Goal: Task Accomplishment & Management: Complete application form

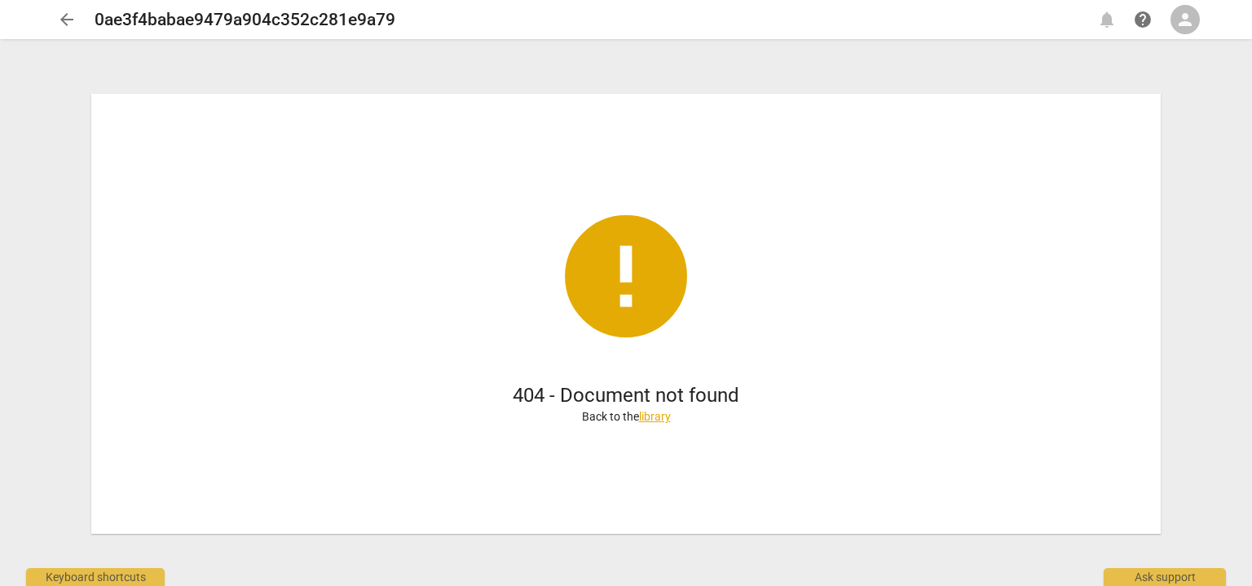
click at [649, 413] on link "library" at bounding box center [655, 416] width 32 height 13
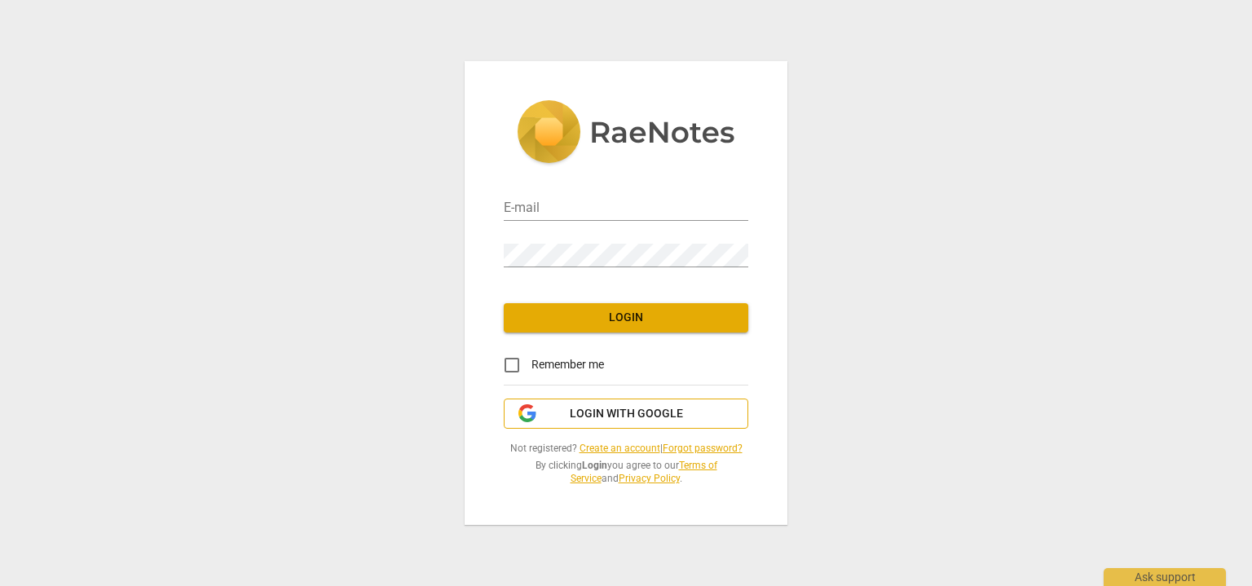
click at [630, 415] on span "Login with Google" at bounding box center [626, 414] width 113 height 16
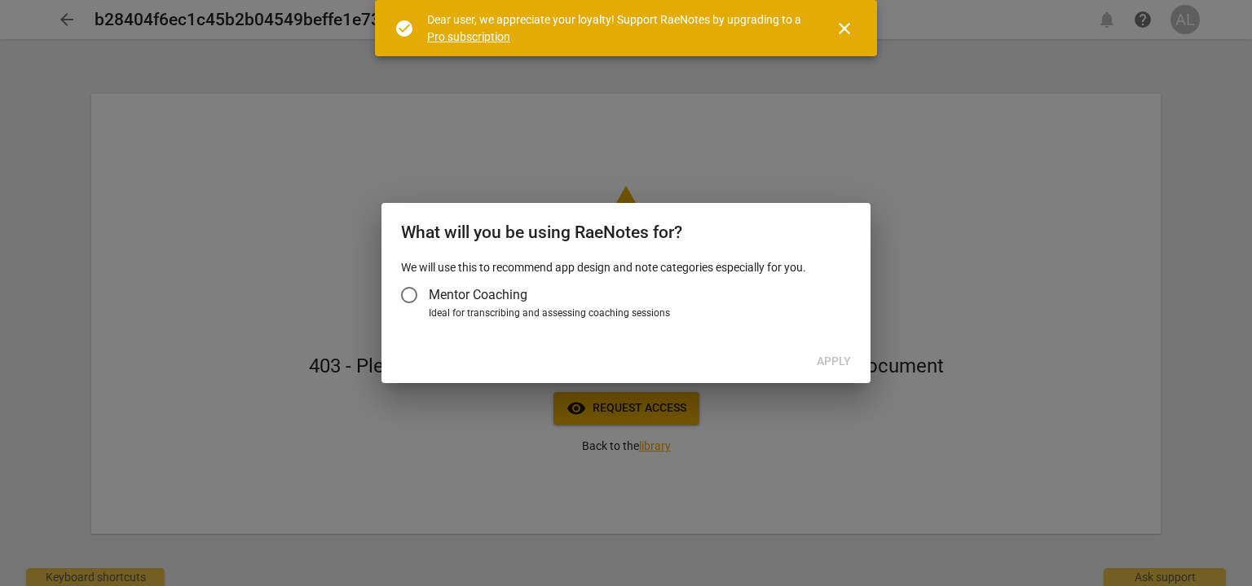
click at [468, 293] on span "Mentor Coaching" at bounding box center [478, 294] width 99 height 19
click at [429, 293] on input "Mentor Coaching" at bounding box center [408, 294] width 39 height 39
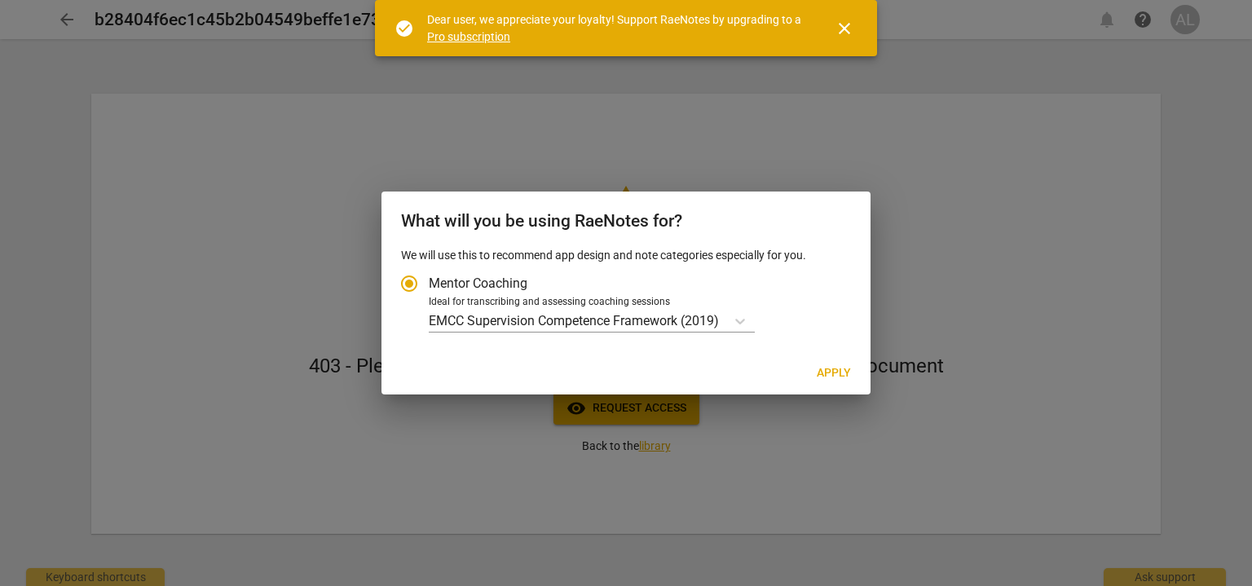
click at [834, 371] on span "Apply" at bounding box center [833, 373] width 34 height 16
radio input "false"
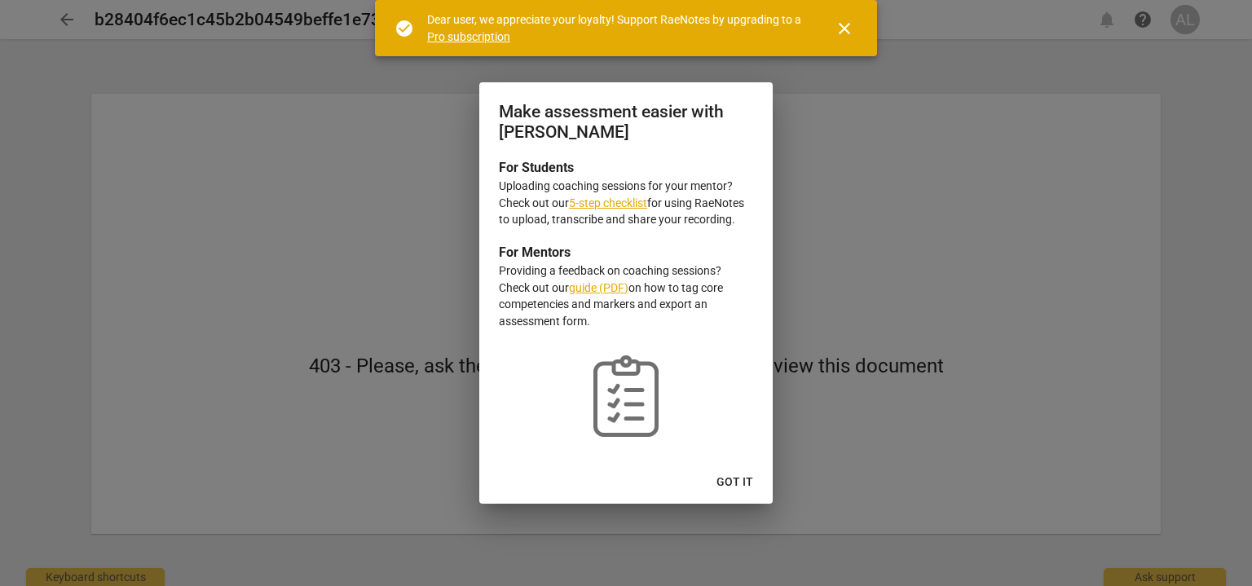
click at [732, 488] on span "Got it" at bounding box center [734, 482] width 37 height 16
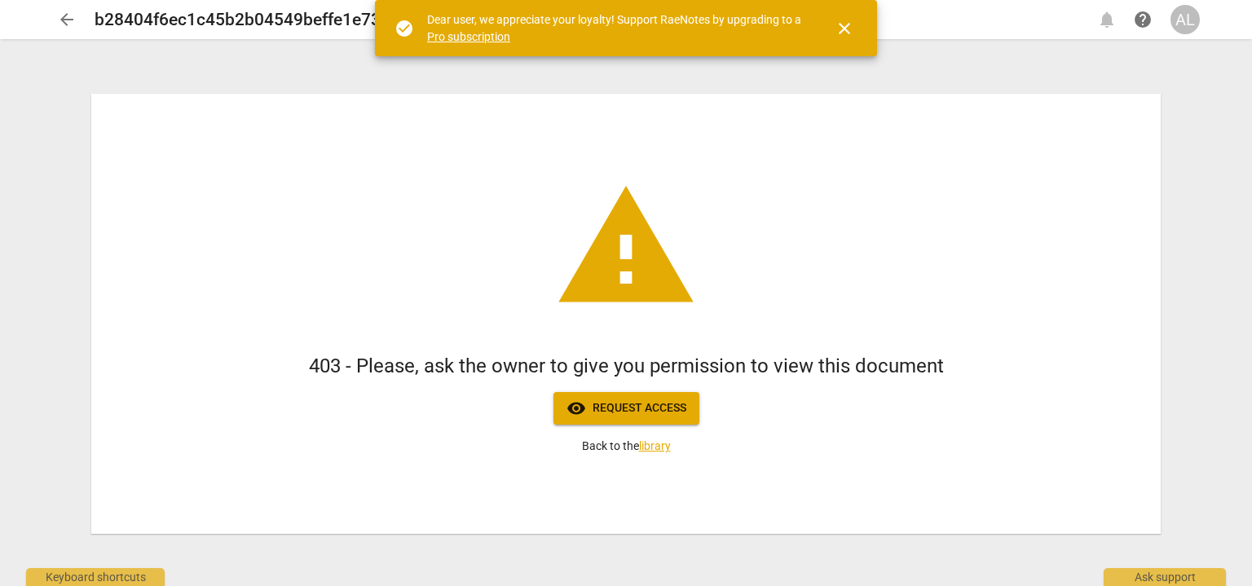
click at [661, 411] on span "visibility Request access" at bounding box center [626, 408] width 120 height 20
